Goal: Transaction & Acquisition: Purchase product/service

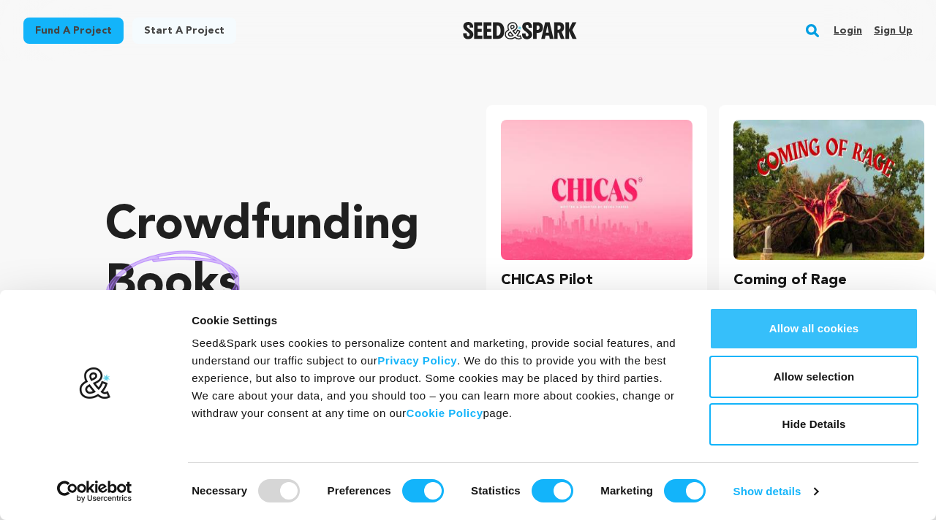
click at [778, 341] on button "Allow all cookies" at bounding box center [813, 329] width 209 height 42
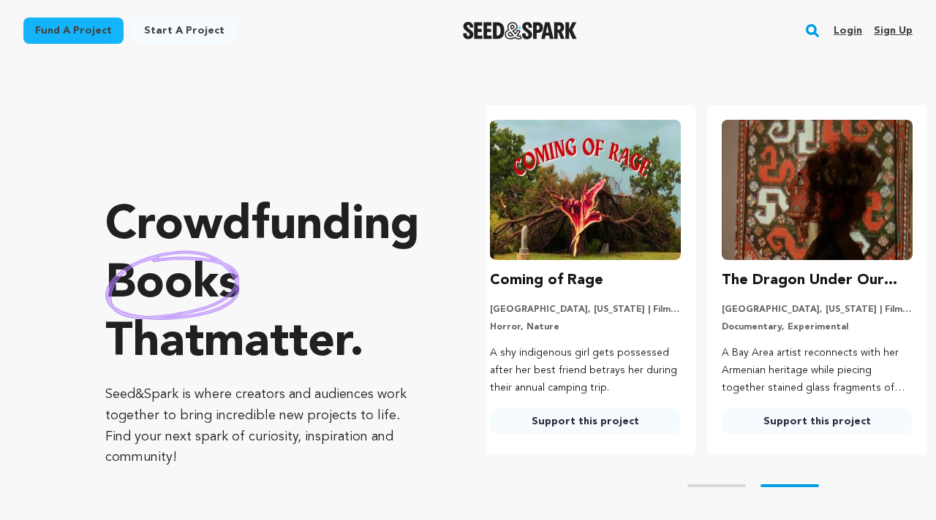
scroll to position [0, 243]
click at [609, 425] on link "Support this project" at bounding box center [585, 422] width 191 height 26
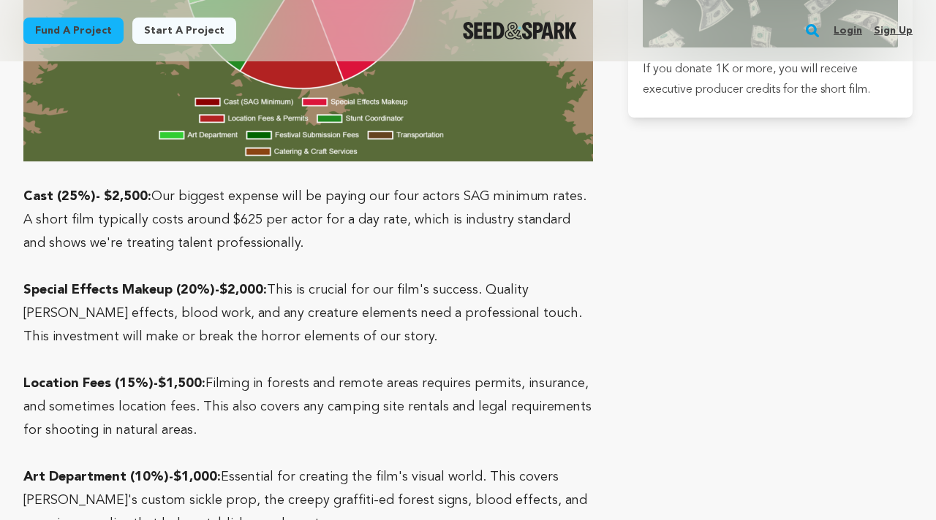
scroll to position [3153, 0]
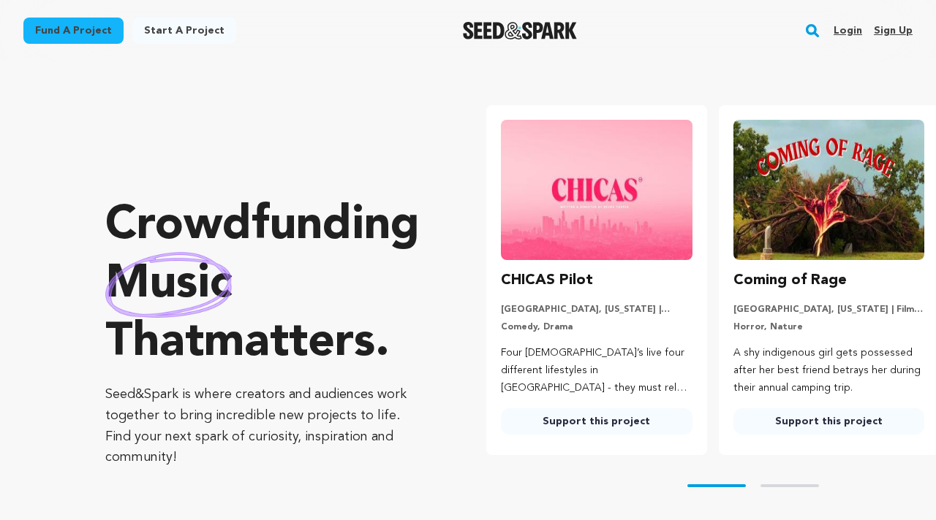
click at [620, 425] on link "Support this project" at bounding box center [596, 422] width 191 height 26
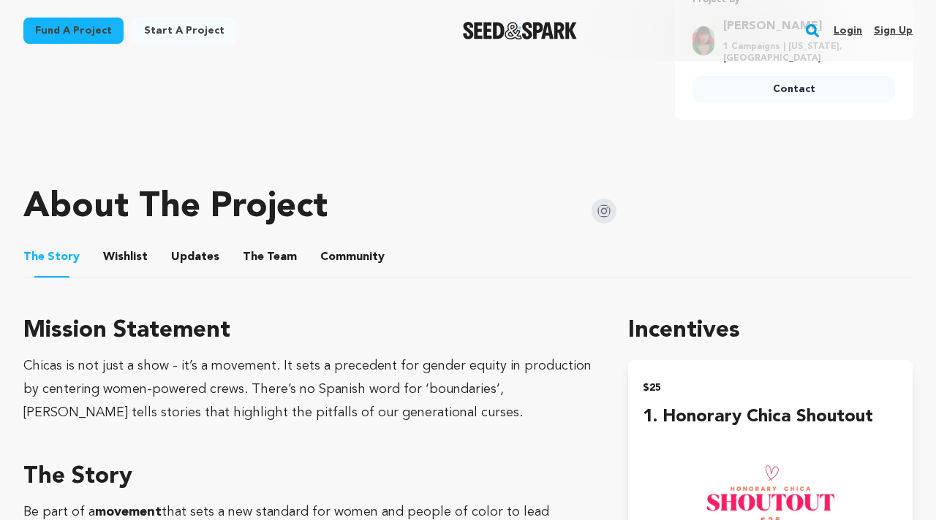
scroll to position [732, 0]
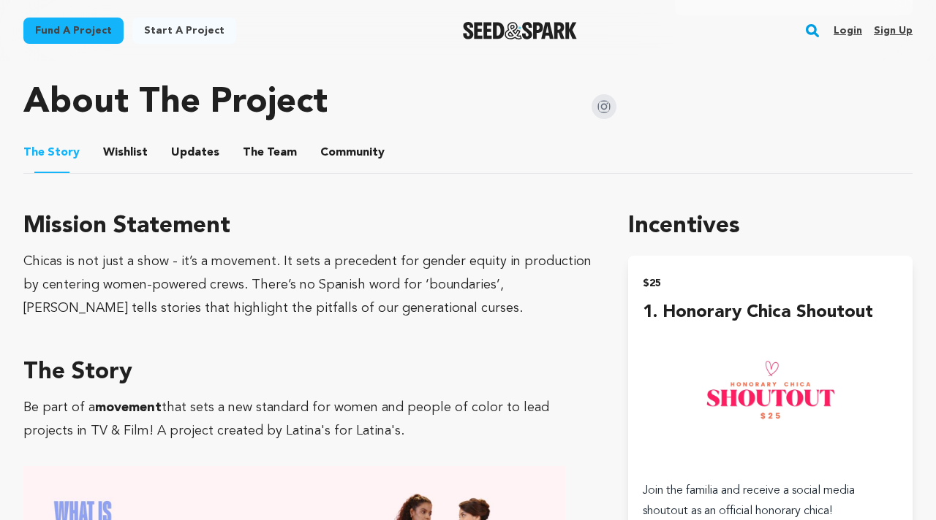
click at [134, 138] on button "Wishlist" at bounding box center [125, 155] width 35 height 35
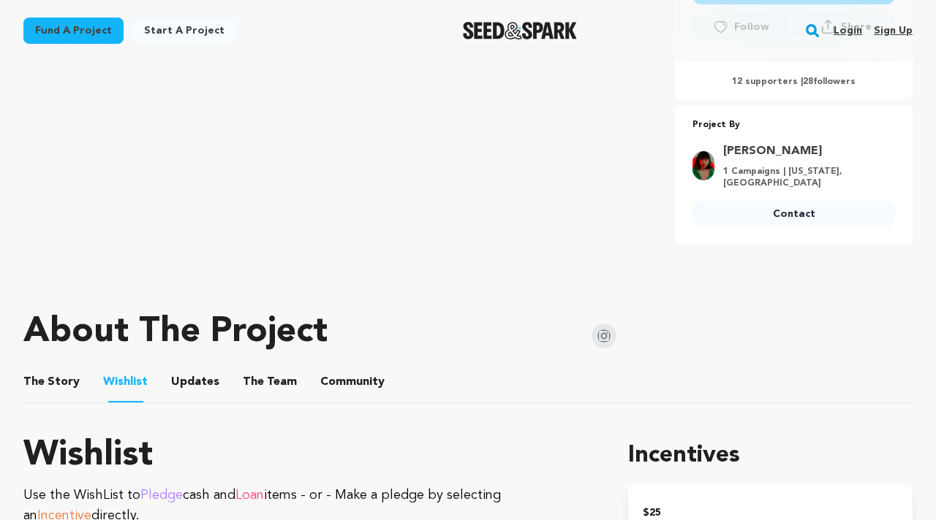
scroll to position [512, 0]
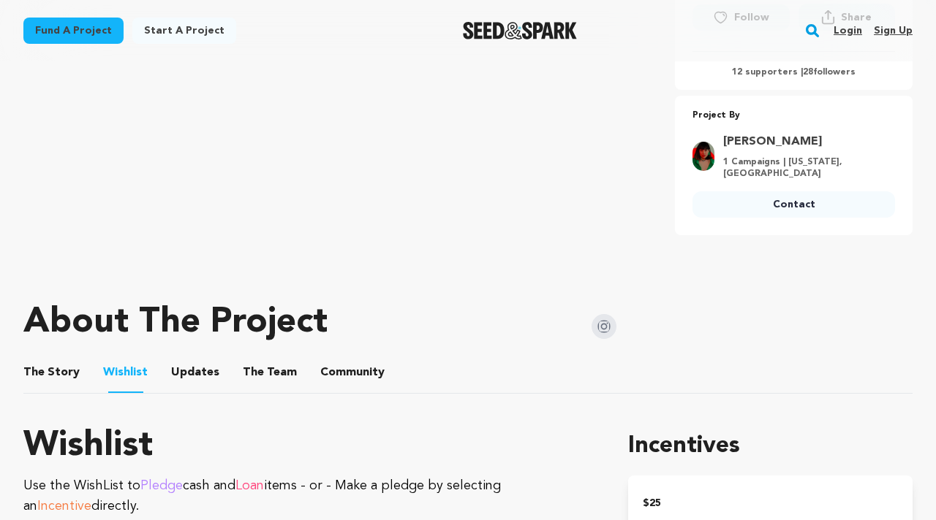
click at [198, 358] on button "Updates" at bounding box center [195, 375] width 35 height 35
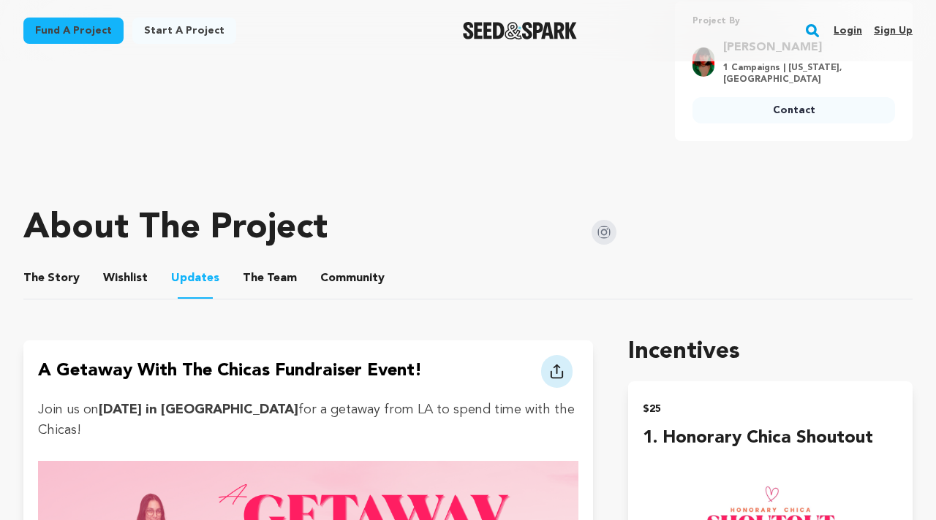
scroll to position [598, 0]
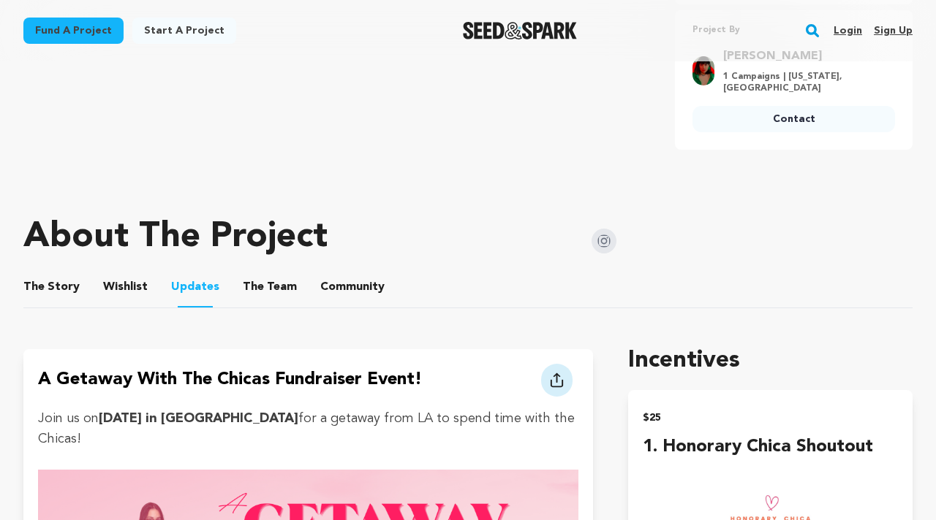
click at [277, 273] on button "The Team" at bounding box center [269, 290] width 35 height 35
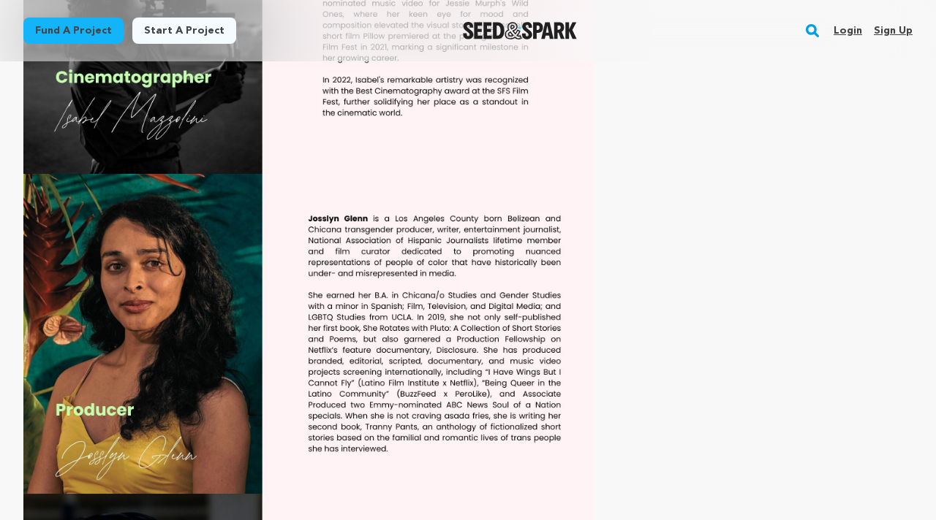
scroll to position [1511, 0]
